Goal: Task Accomplishment & Management: Manage account settings

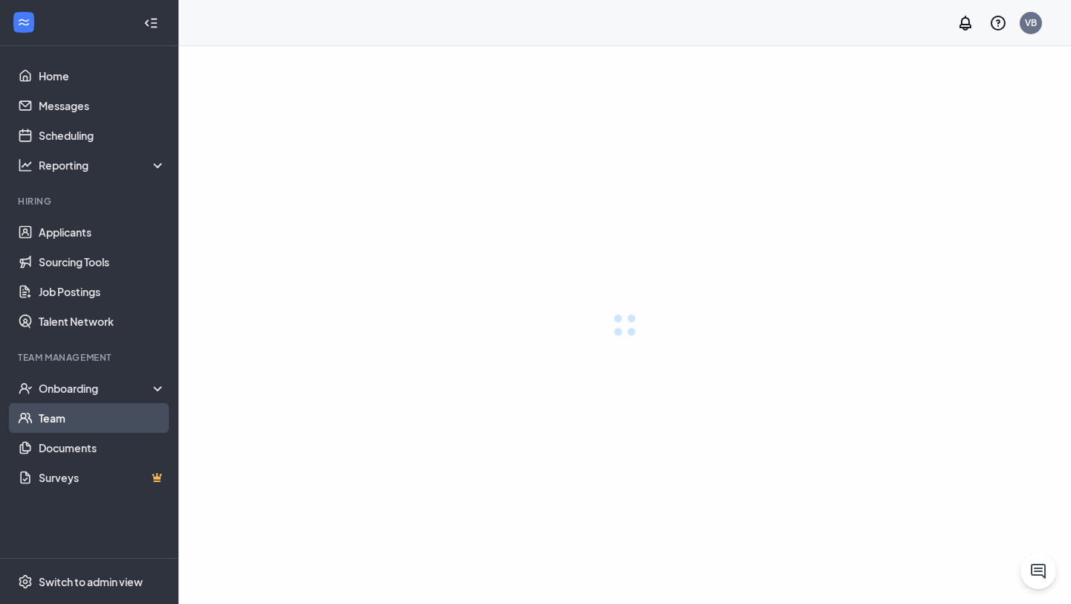
click at [53, 415] on link "Team" at bounding box center [102, 418] width 127 height 30
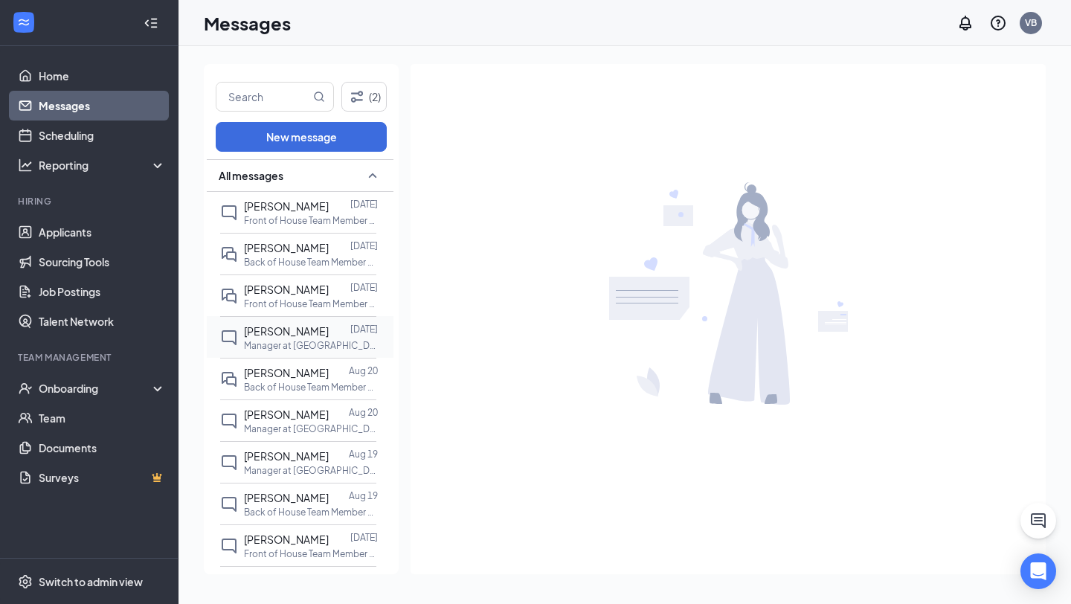
click at [298, 321] on div "[PERSON_NAME] [DATE] Manager at [GEOGRAPHIC_DATA]" at bounding box center [298, 337] width 156 height 42
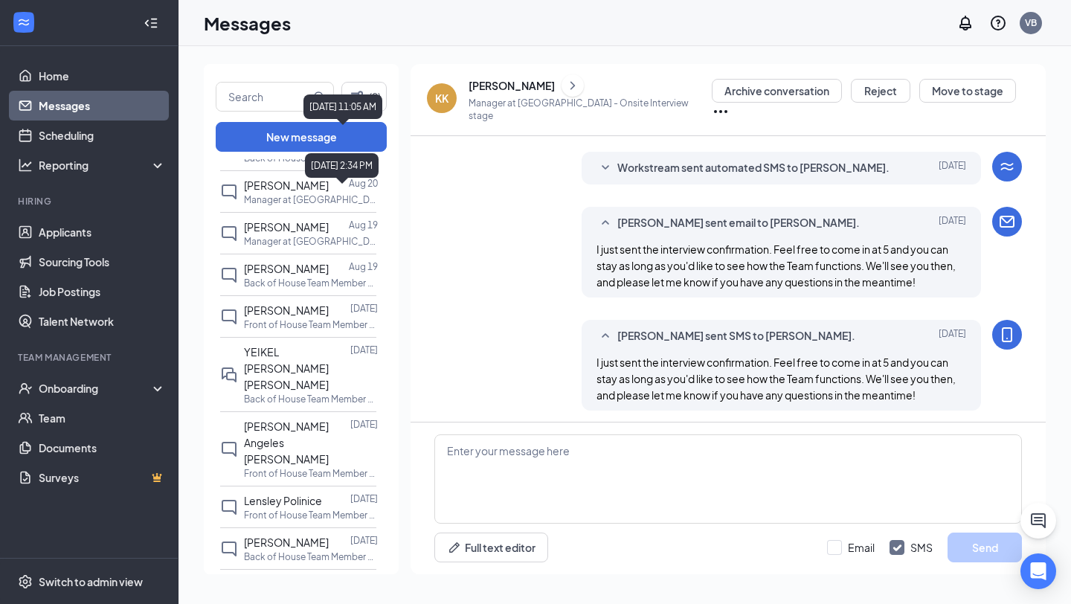
scroll to position [272, 0]
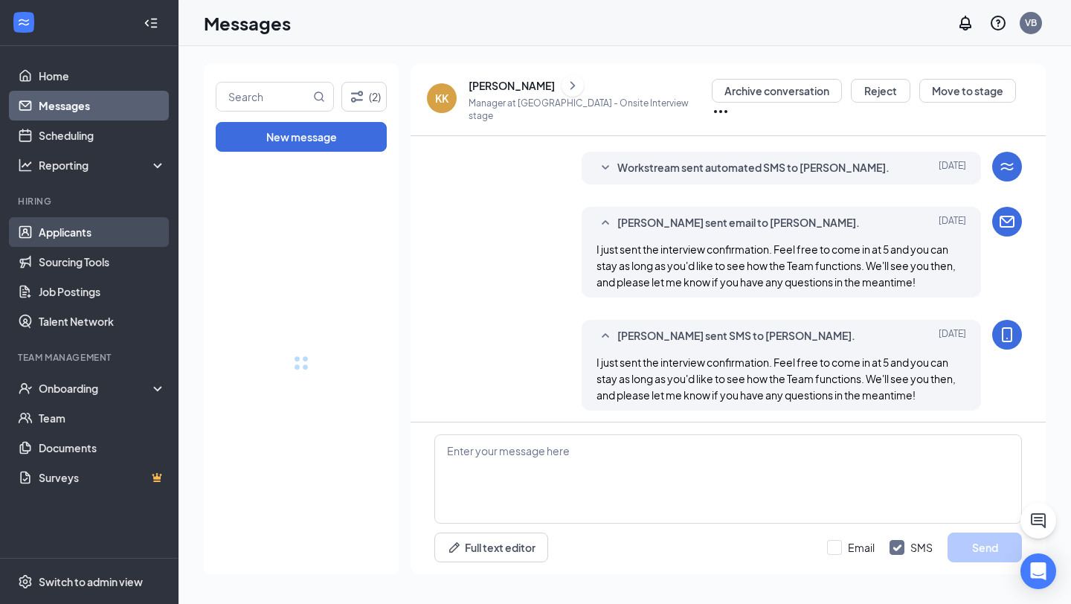
click at [77, 223] on link "Applicants" at bounding box center [102, 232] width 127 height 30
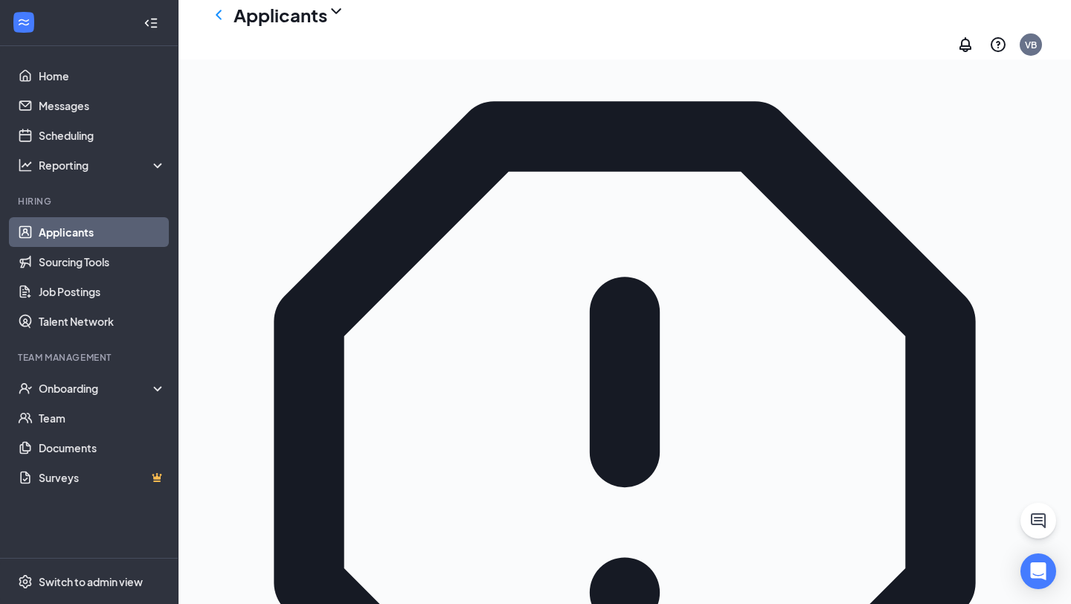
scroll to position [79, 0]
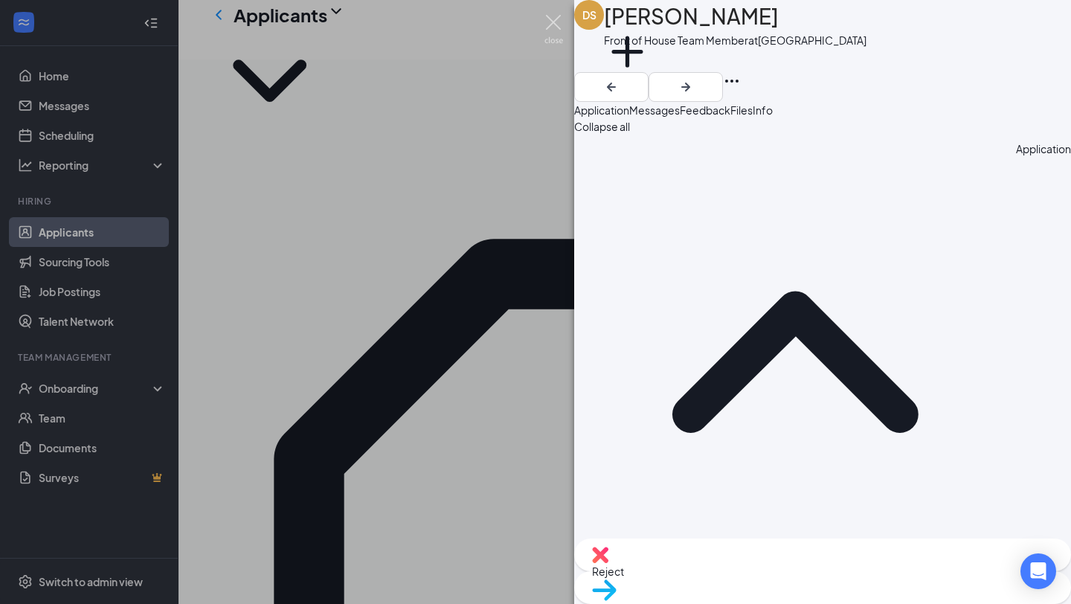
click at [553, 20] on img at bounding box center [554, 29] width 19 height 29
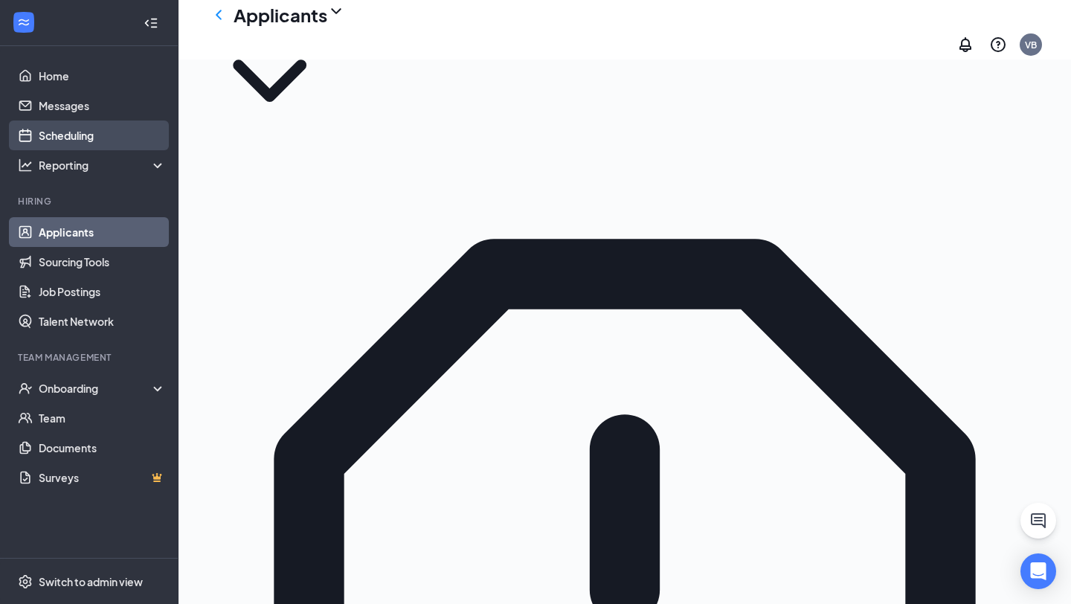
click at [71, 133] on link "Scheduling" at bounding box center [102, 136] width 127 height 30
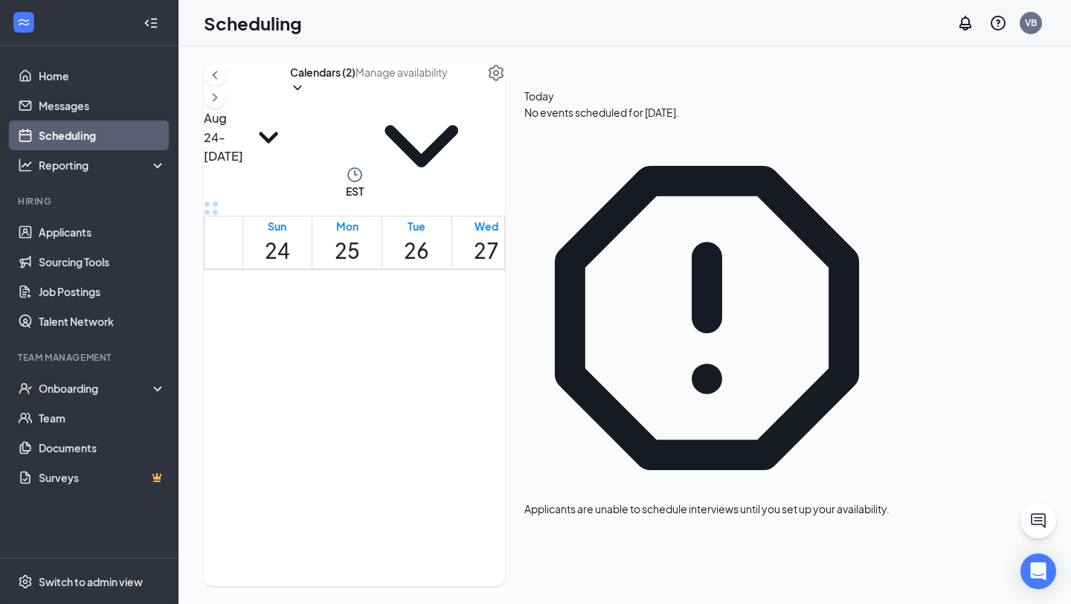
scroll to position [1066, 0]
click at [102, 225] on link "Applicants" at bounding box center [102, 232] width 127 height 30
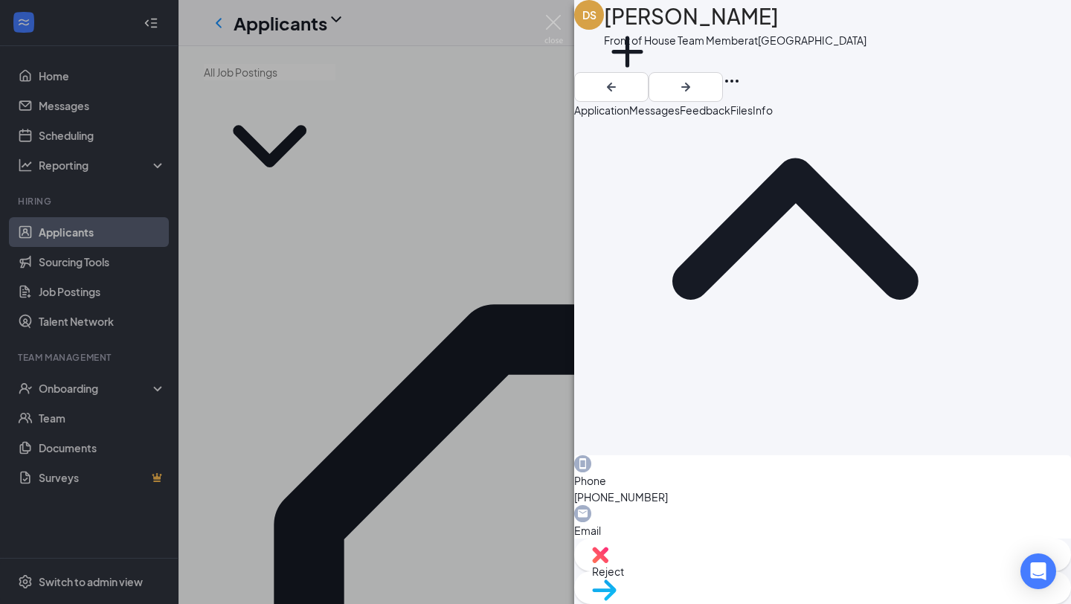
scroll to position [134, 0]
click at [548, 22] on img at bounding box center [554, 29] width 19 height 29
